Goal: Find specific page/section: Find specific page/section

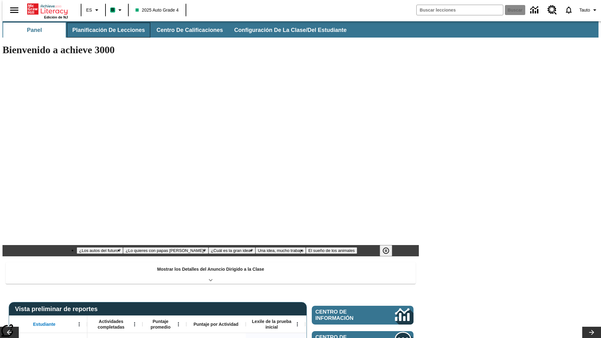
click at [105, 30] on button "Planificación de lecciones" at bounding box center [108, 30] width 83 height 15
